Goal: Understand process/instructions

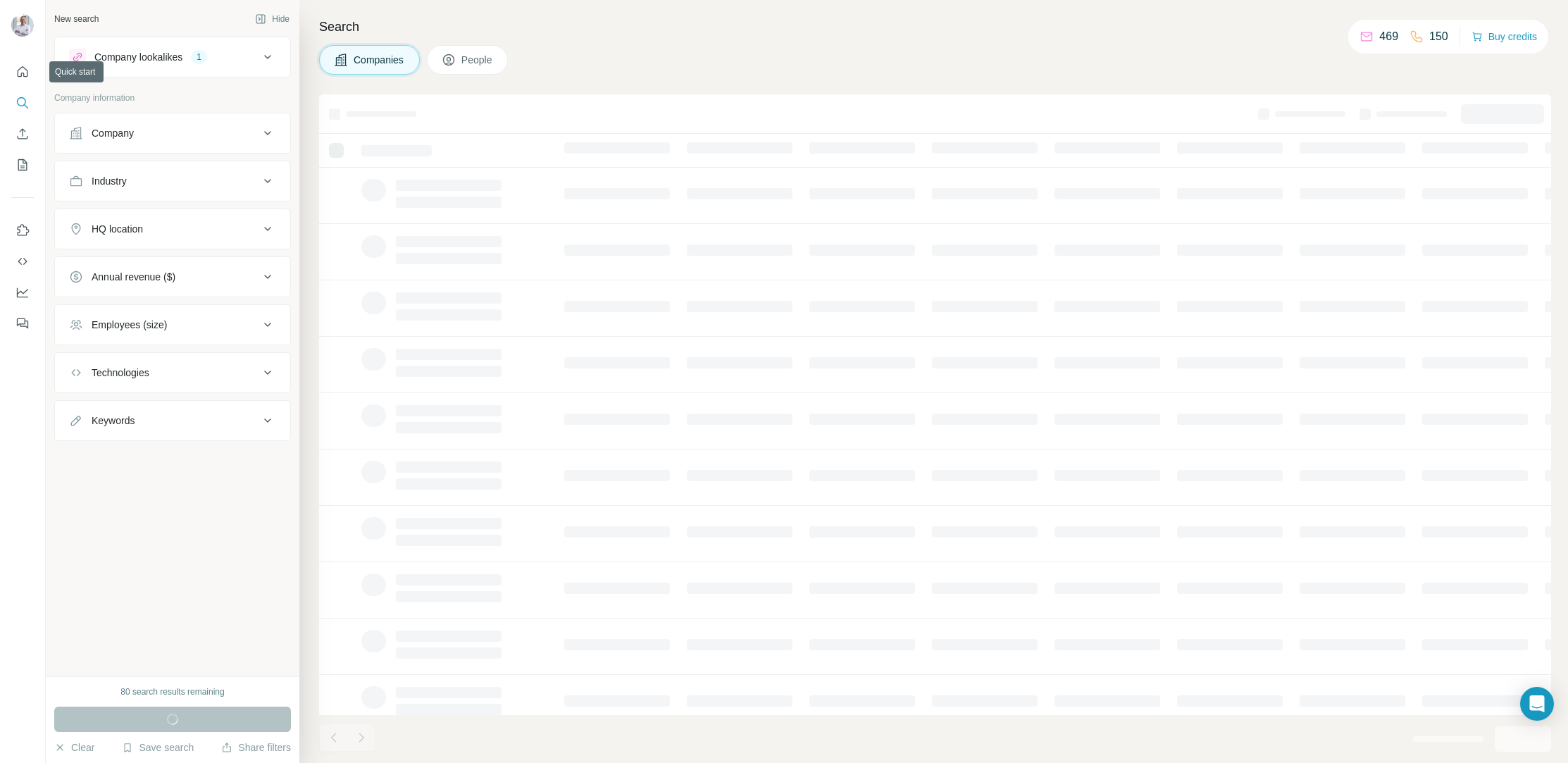
click at [24, 57] on div at bounding box center [22, 193] width 45 height 285
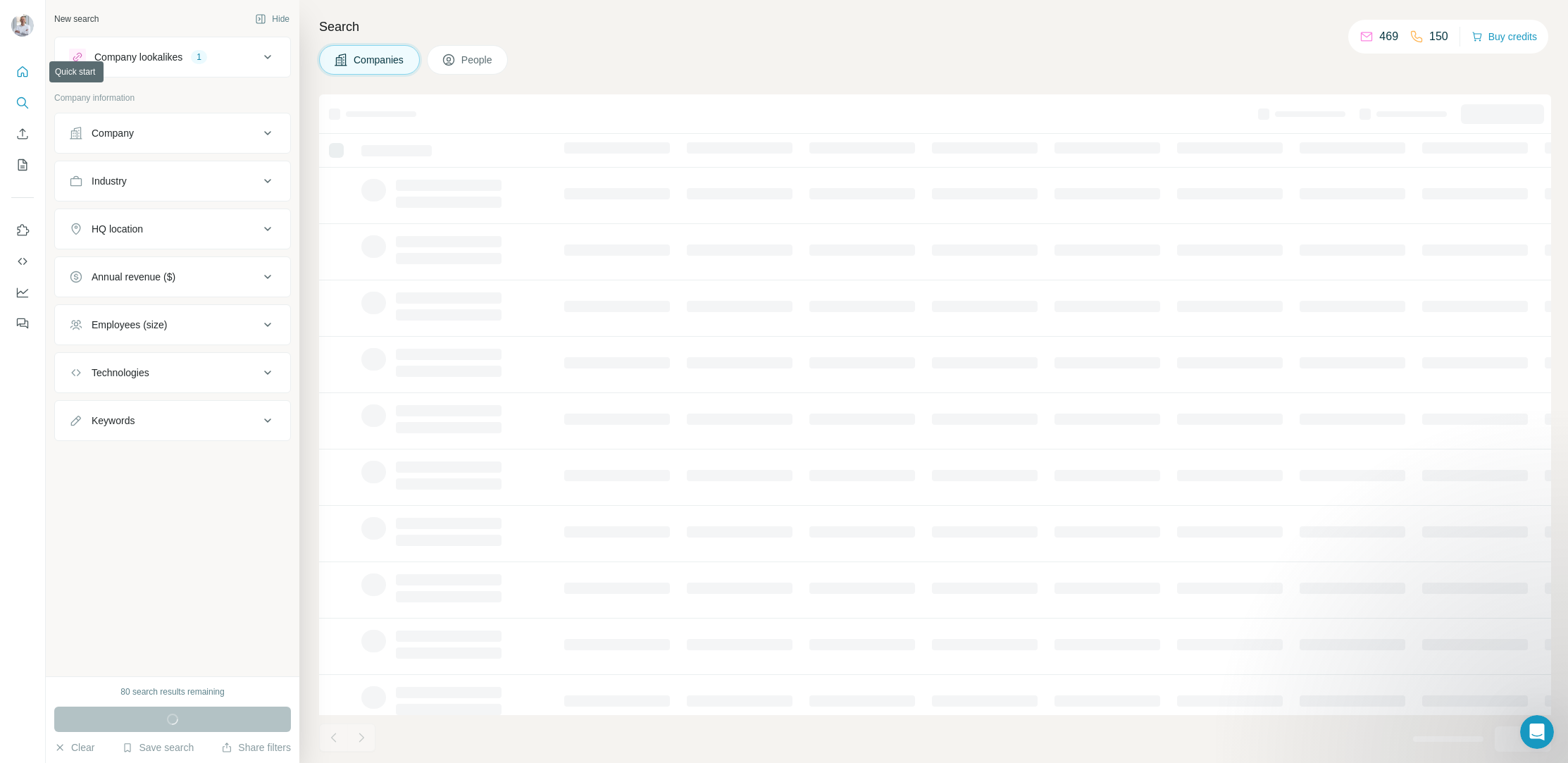
click at [29, 78] on icon "Quick start" at bounding box center [22, 71] width 14 height 14
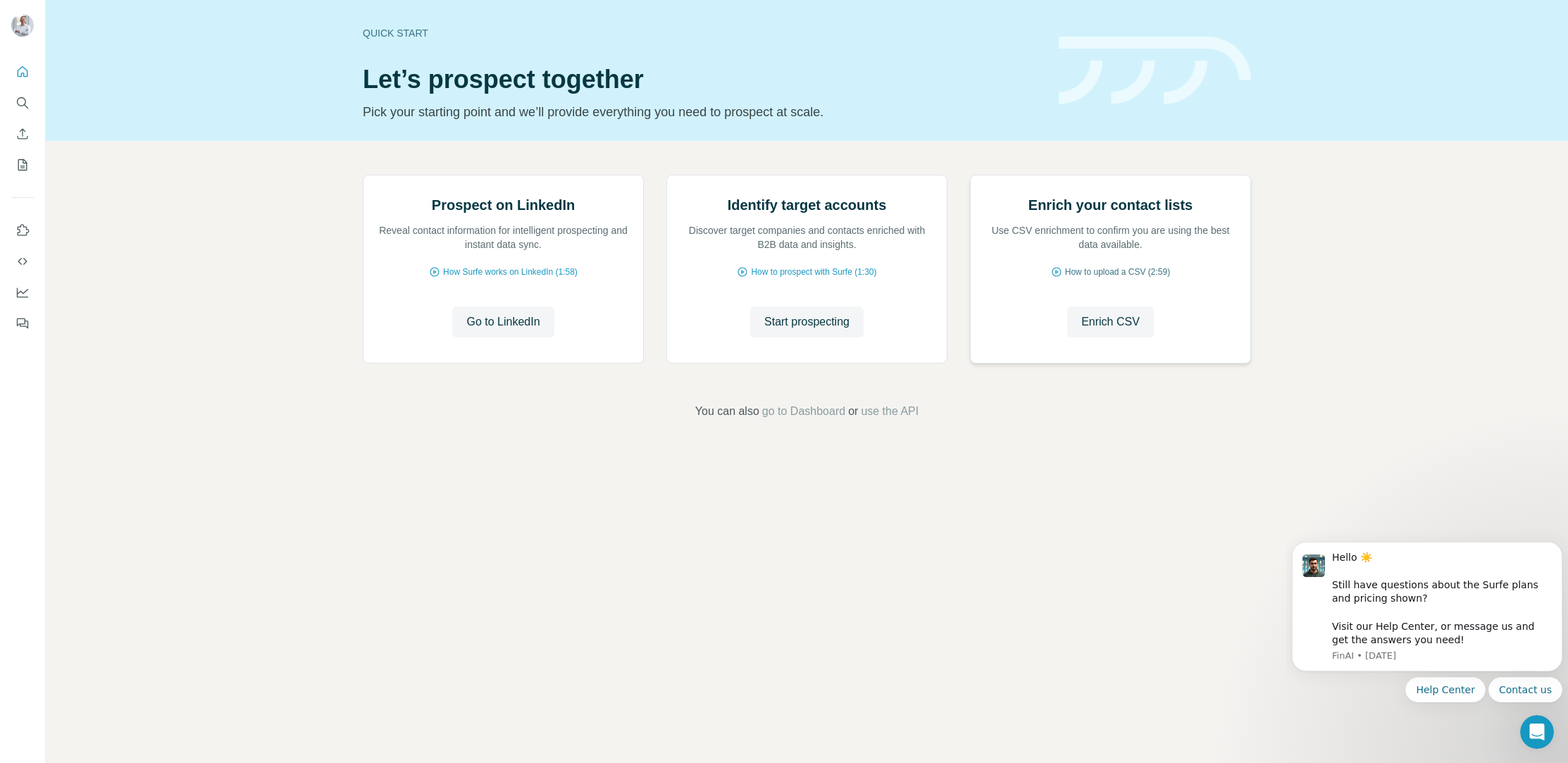
click at [1095, 278] on span "How to upload a CSV (2:59)" at bounding box center [1117, 272] width 105 height 13
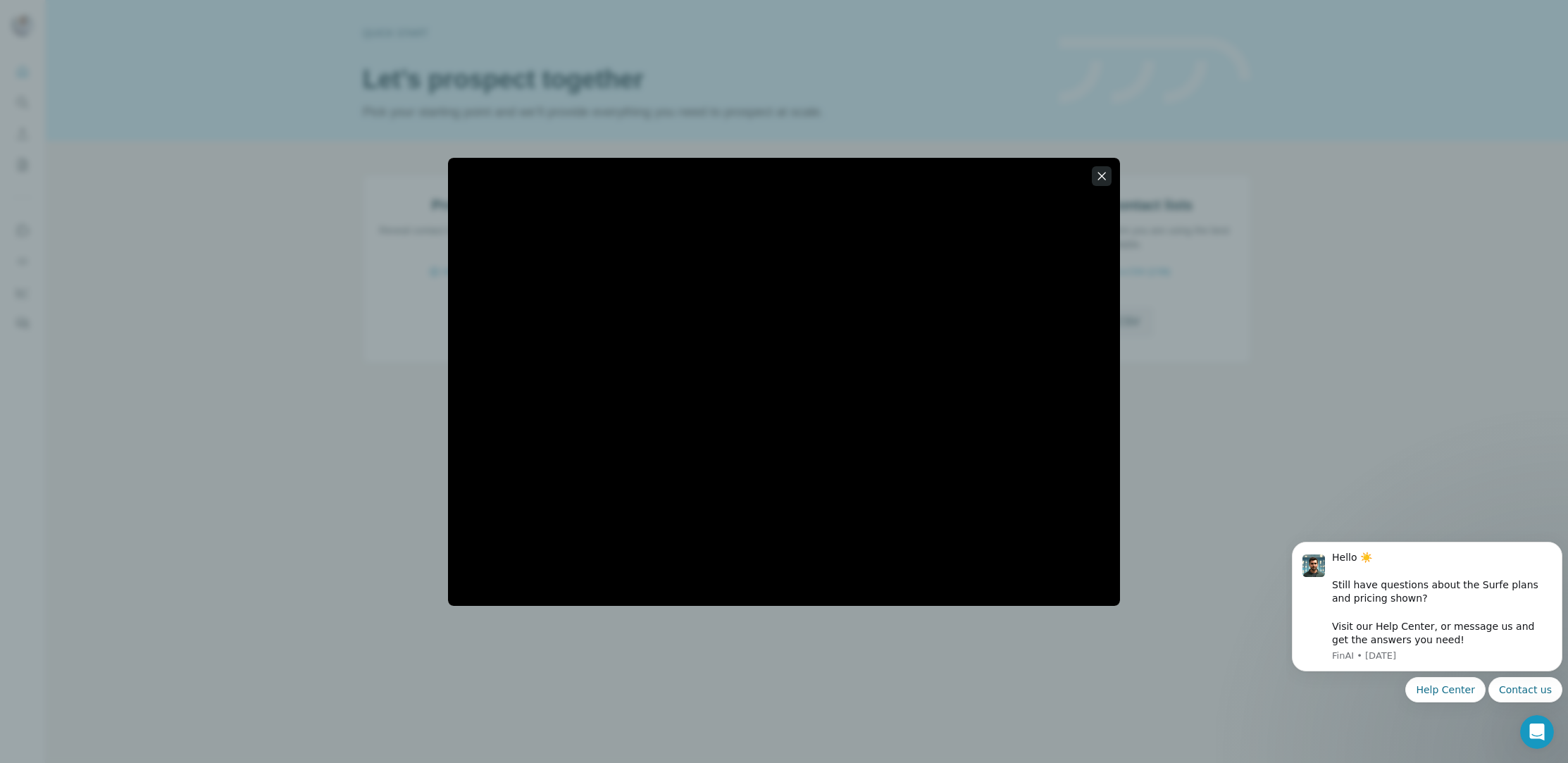
click at [1107, 177] on icon "button" at bounding box center [1101, 176] width 14 height 14
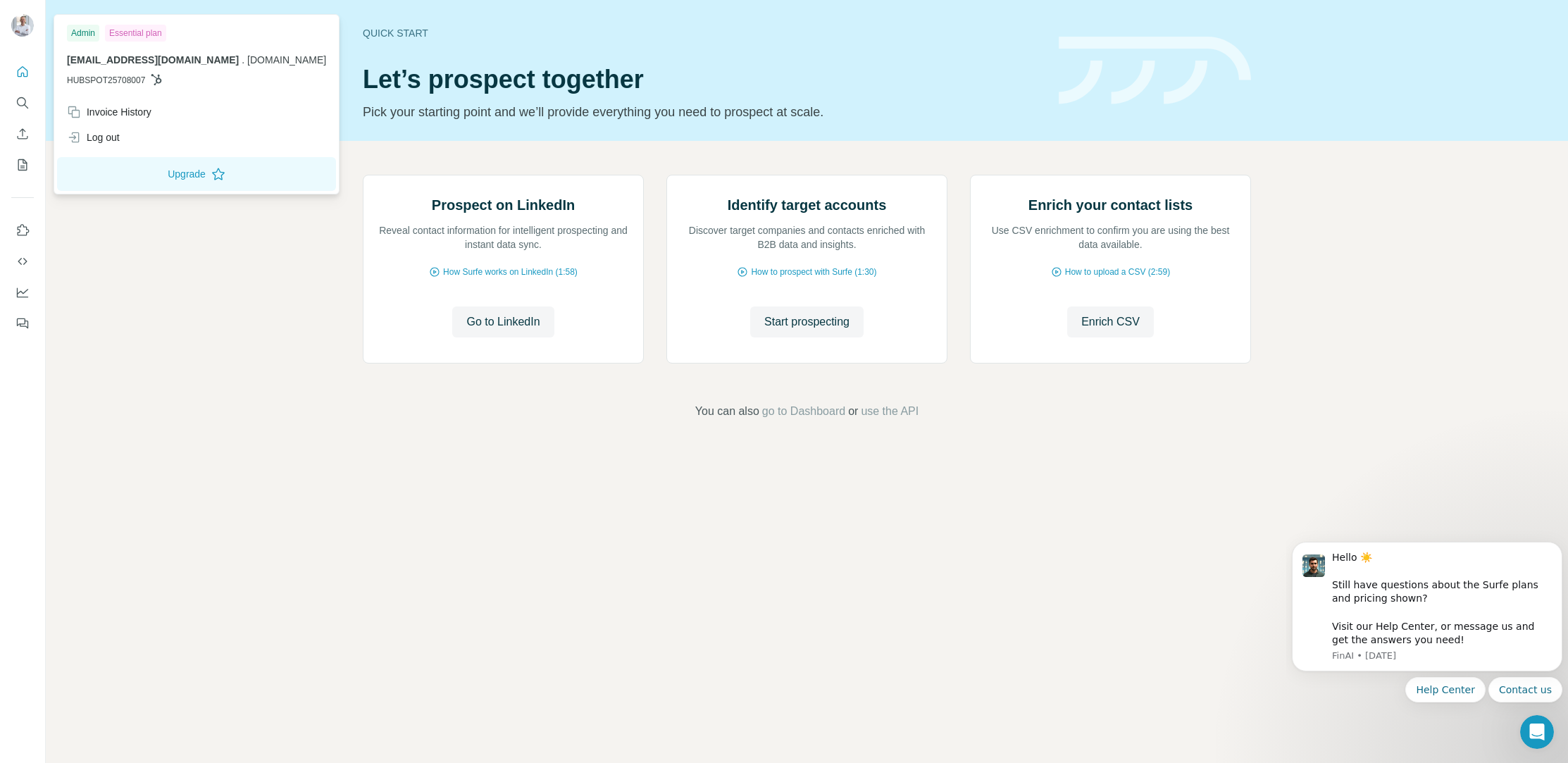
click at [24, 31] on img at bounding box center [22, 25] width 23 height 23
click at [95, 141] on div "Log out" at bounding box center [94, 137] width 53 height 14
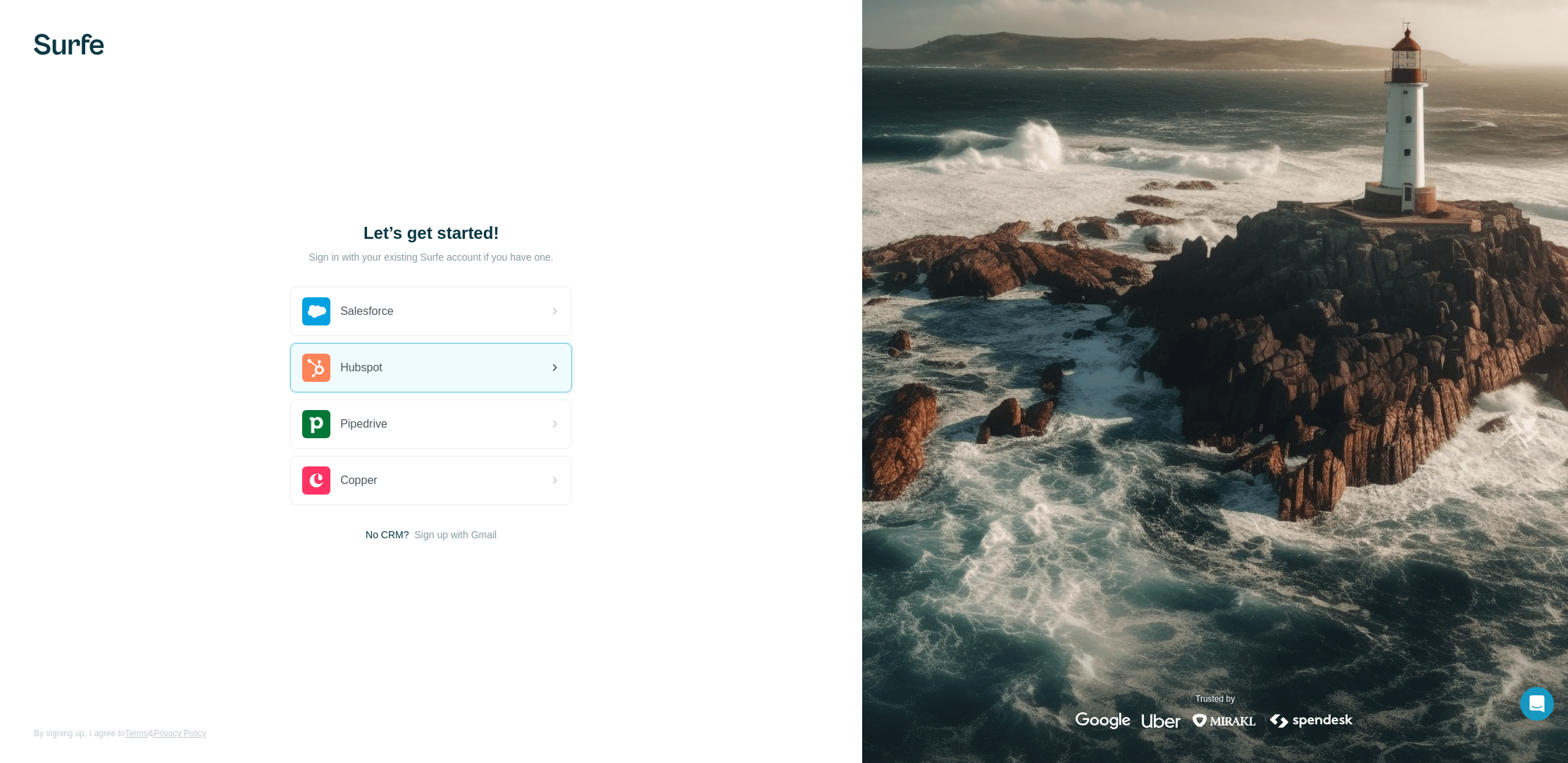
click at [355, 355] on div "Hubspot" at bounding box center [342, 368] width 80 height 28
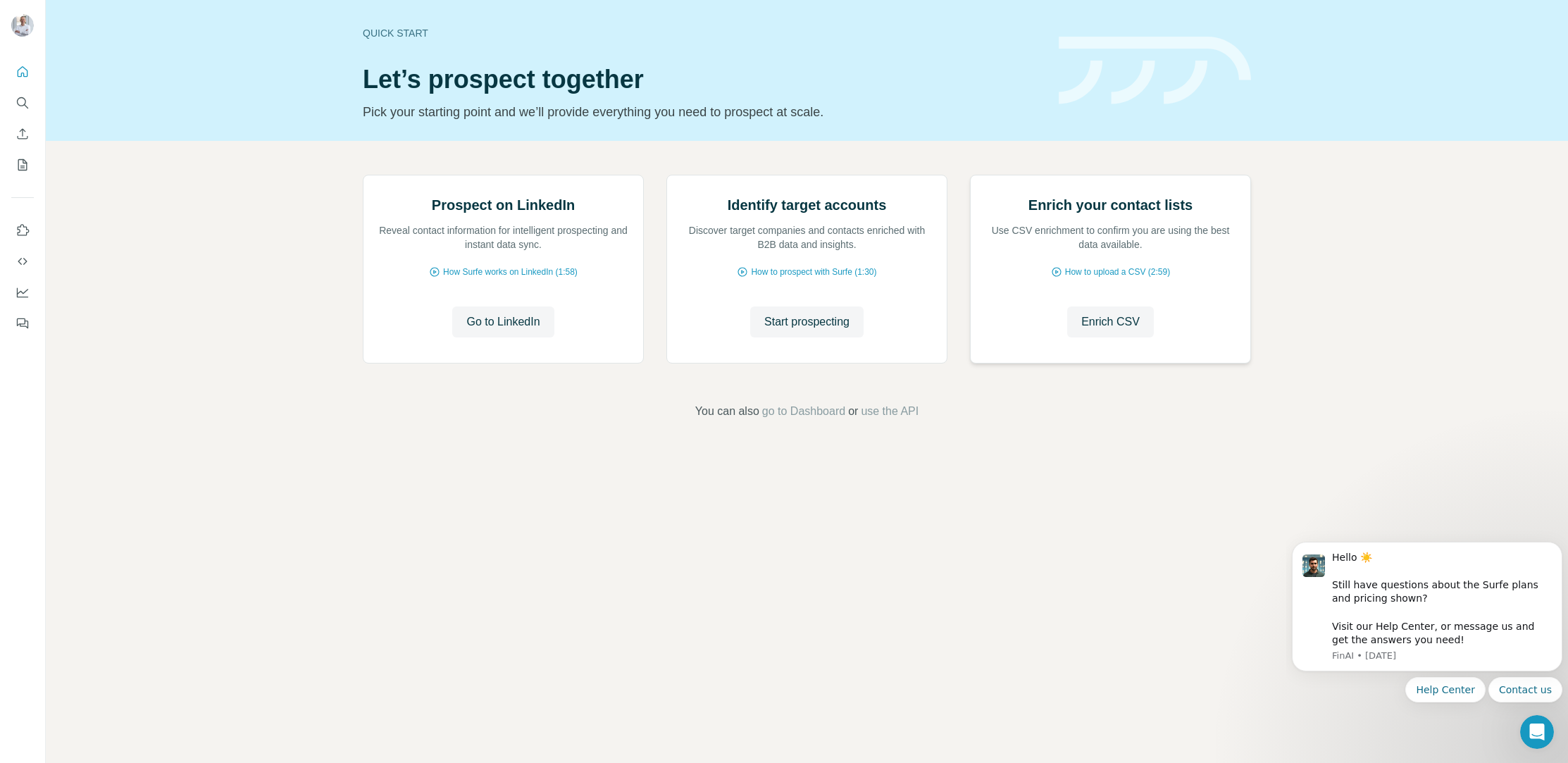
click at [970, 175] on img at bounding box center [970, 175] width 0 height 0
click at [1114, 331] on span "Enrich CSV" at bounding box center [1110, 322] width 58 height 17
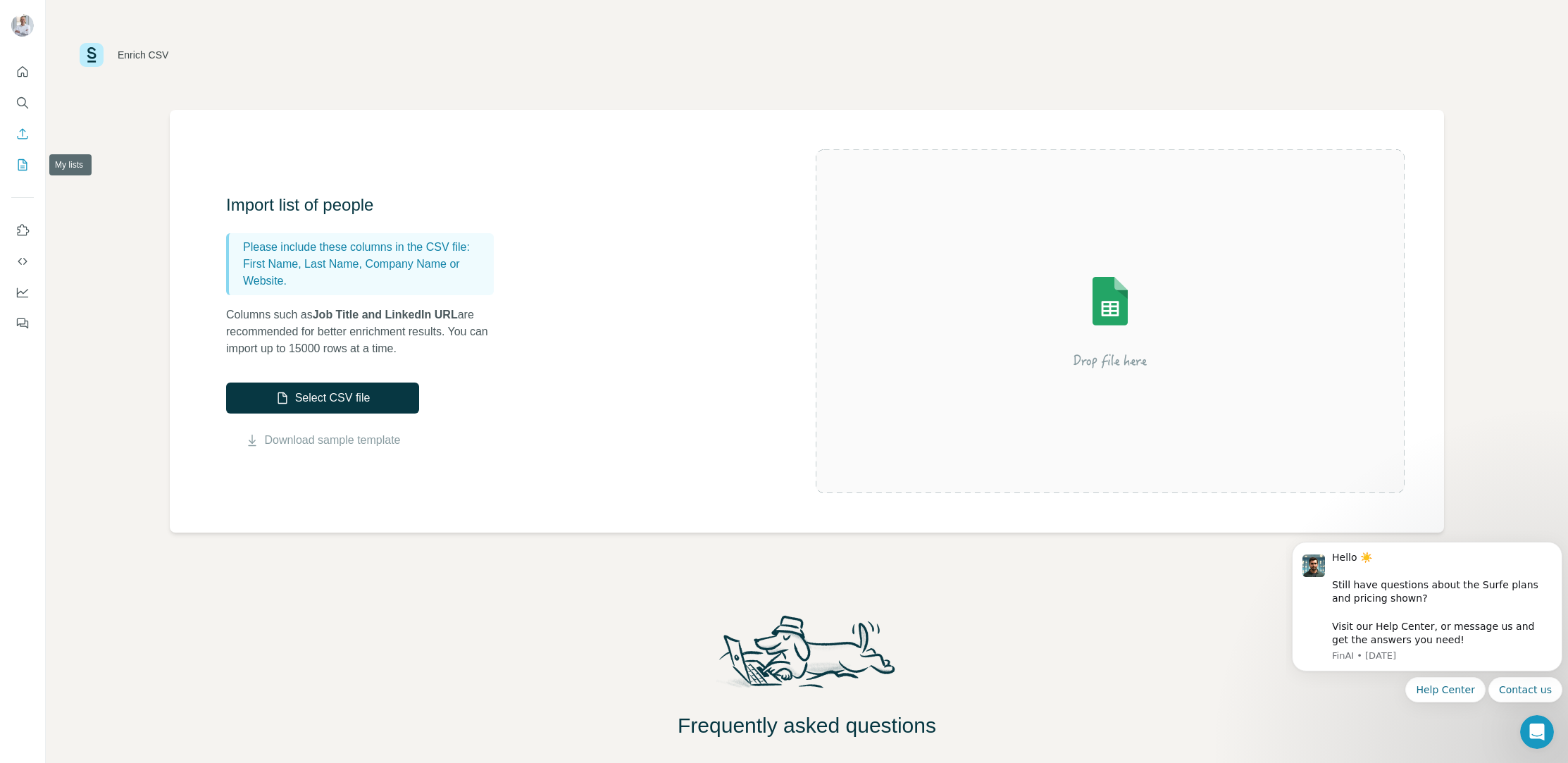
click at [25, 161] on icon "My lists" at bounding box center [23, 164] width 9 height 11
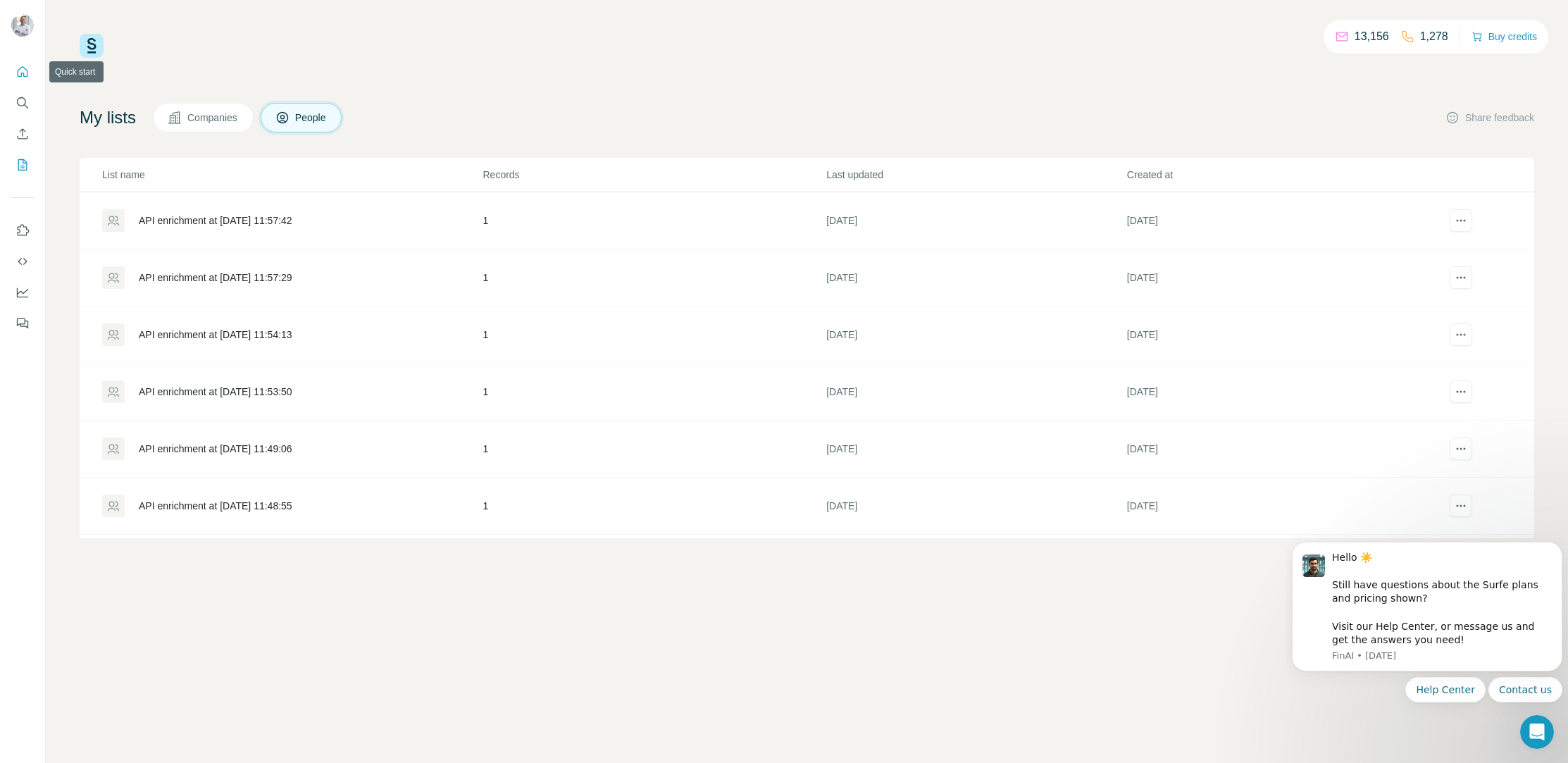
click at [21, 69] on icon "Quick start" at bounding box center [22, 71] width 14 height 14
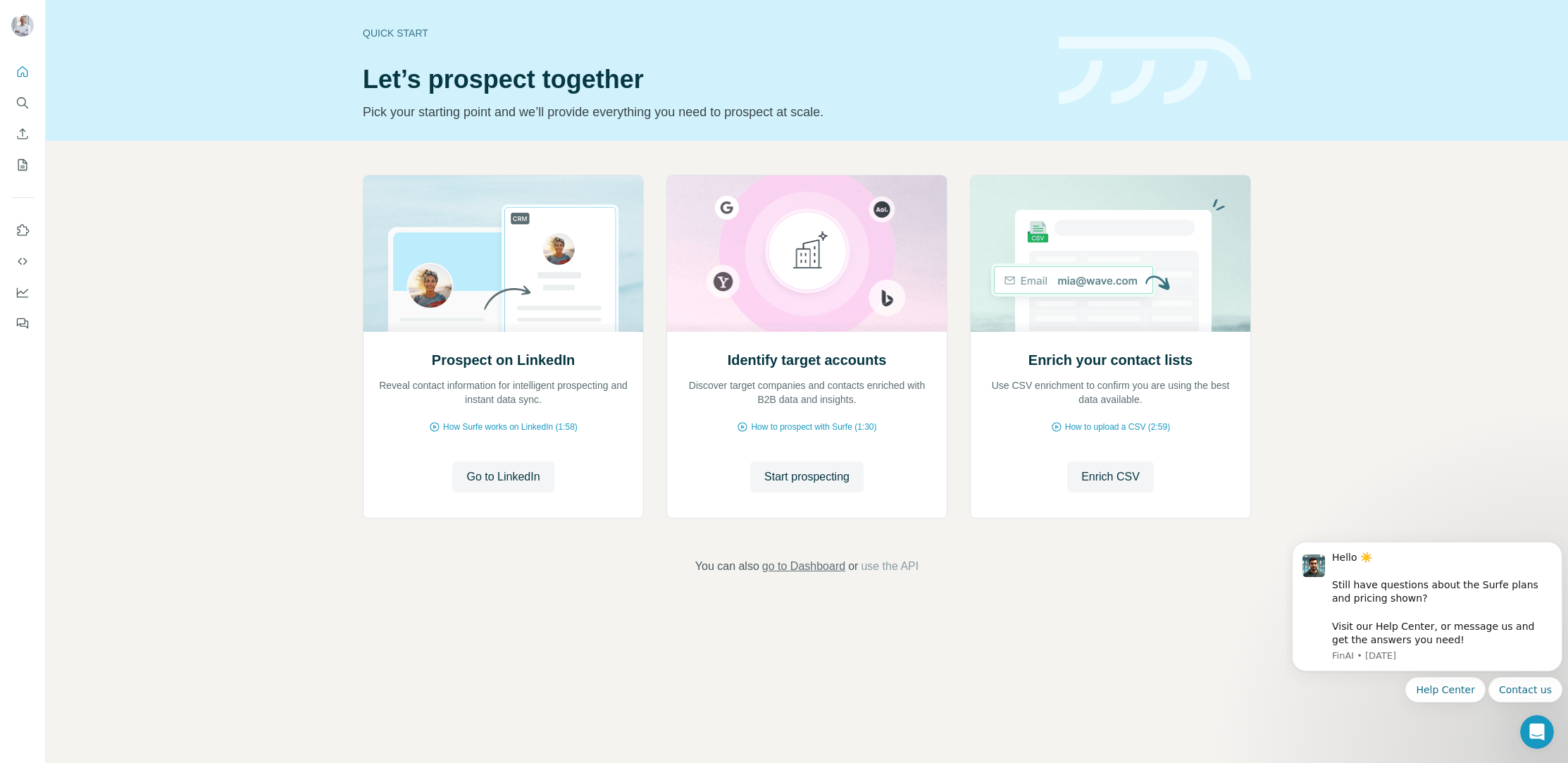
click at [791, 566] on span "go to Dashboard" at bounding box center [804, 566] width 83 height 17
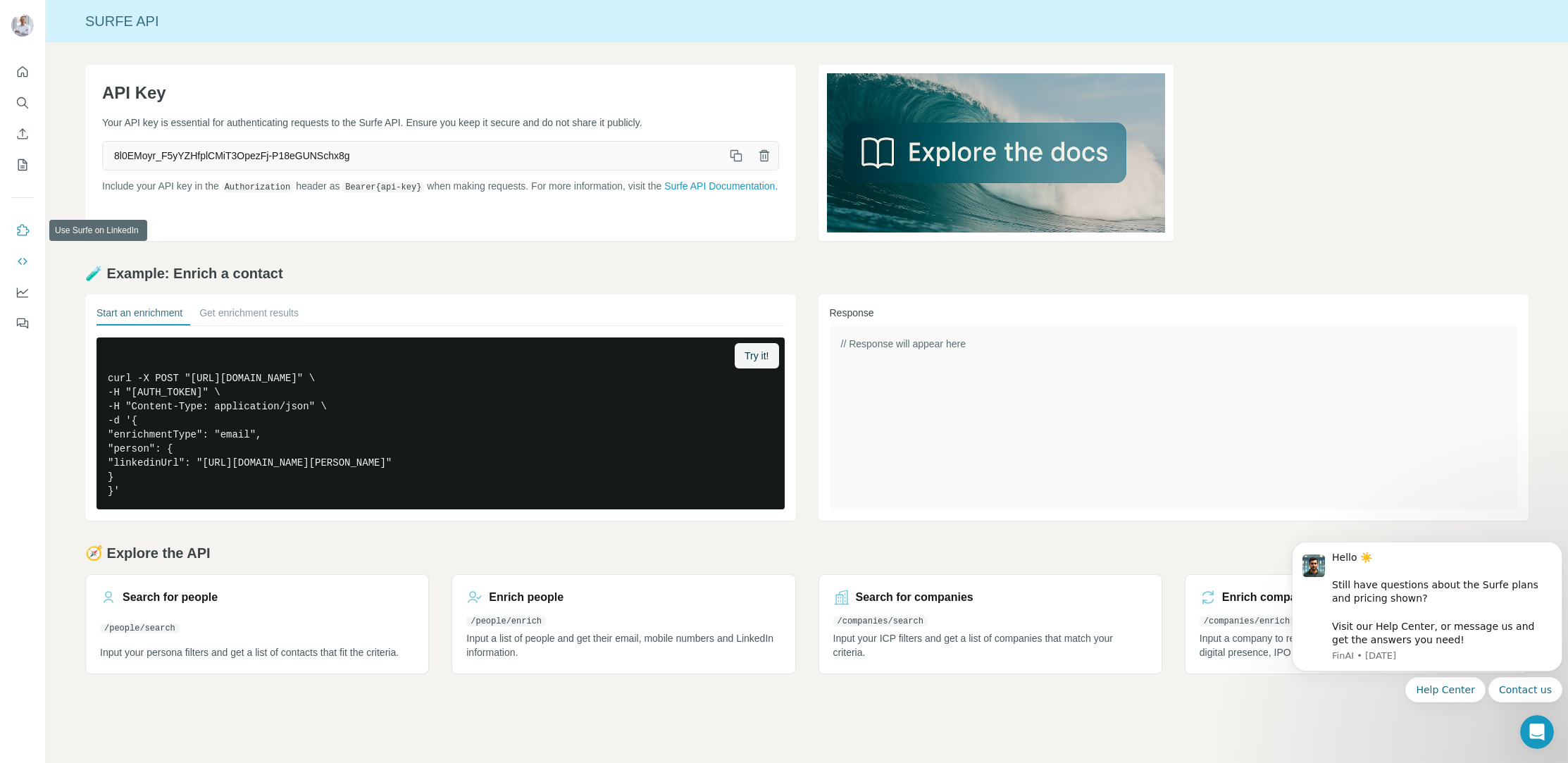
click at [29, 229] on icon "Use Surfe on LinkedIn" at bounding box center [22, 230] width 14 height 14
